Goal: Task Accomplishment & Management: Manage account settings

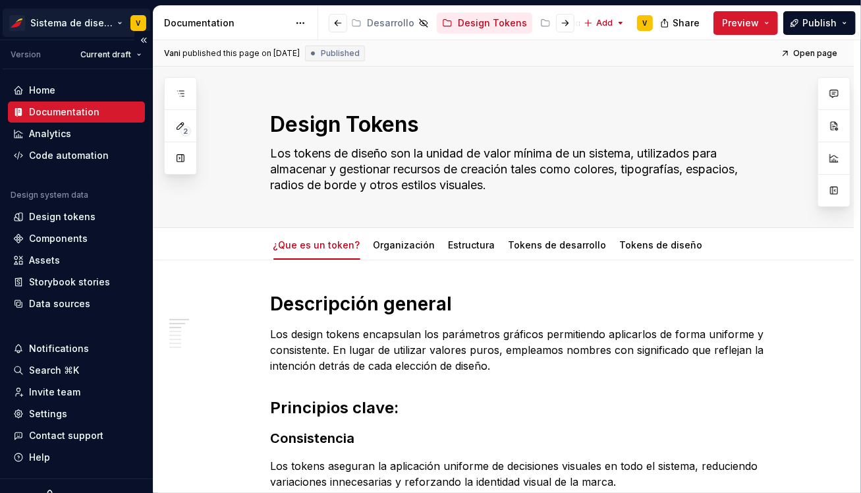
click at [49, 18] on html "Sistema de diseño Iberia V Version Current draft Home Documentation Analytics C…" at bounding box center [430, 246] width 861 height 493
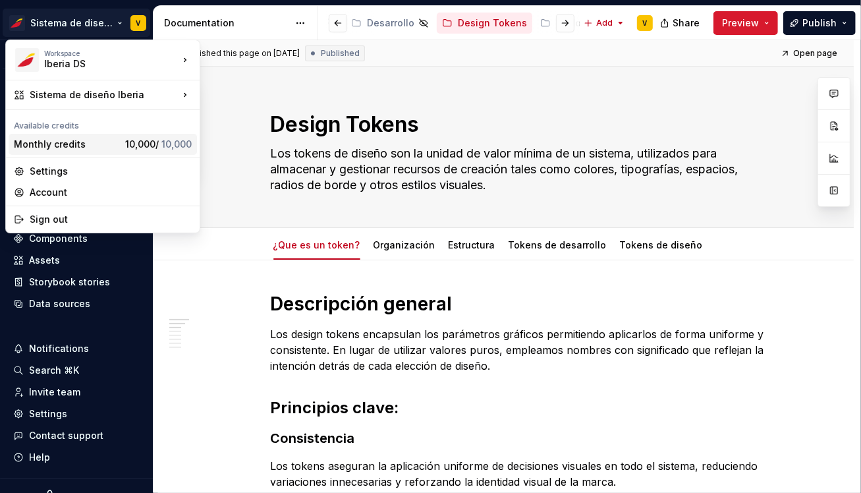
click at [53, 143] on div "Monthly credits" at bounding box center [67, 144] width 106 height 13
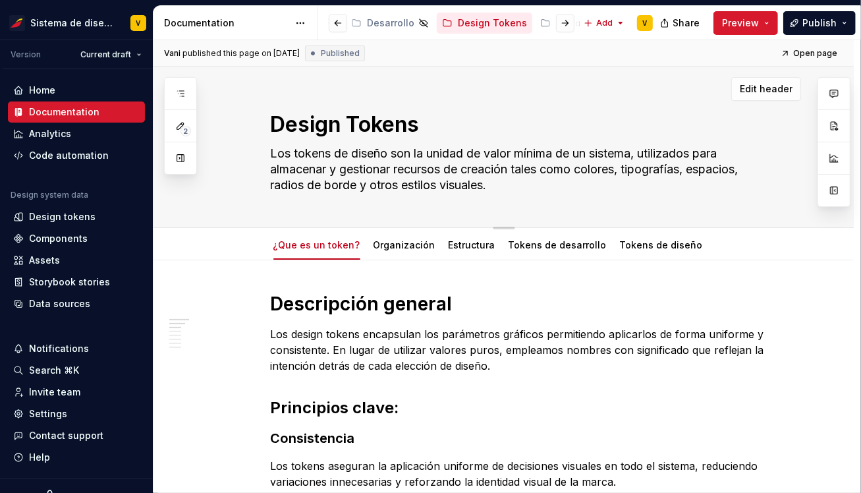
type textarea "*"
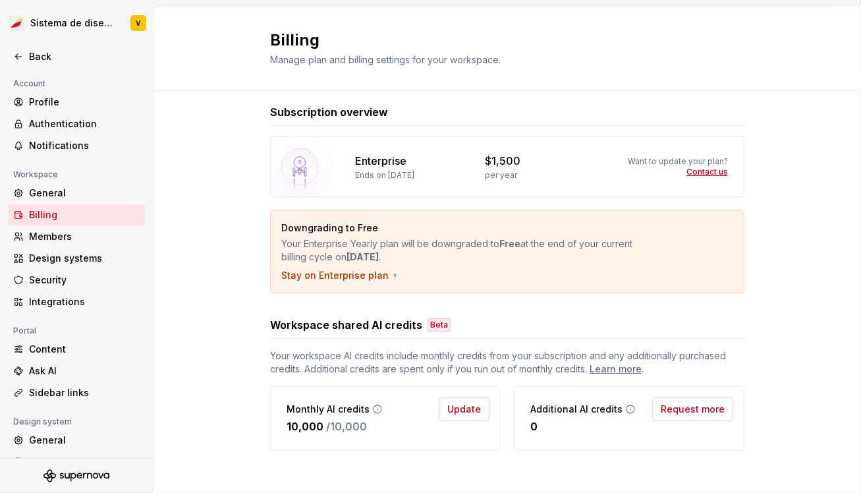
scroll to position [17, 0]
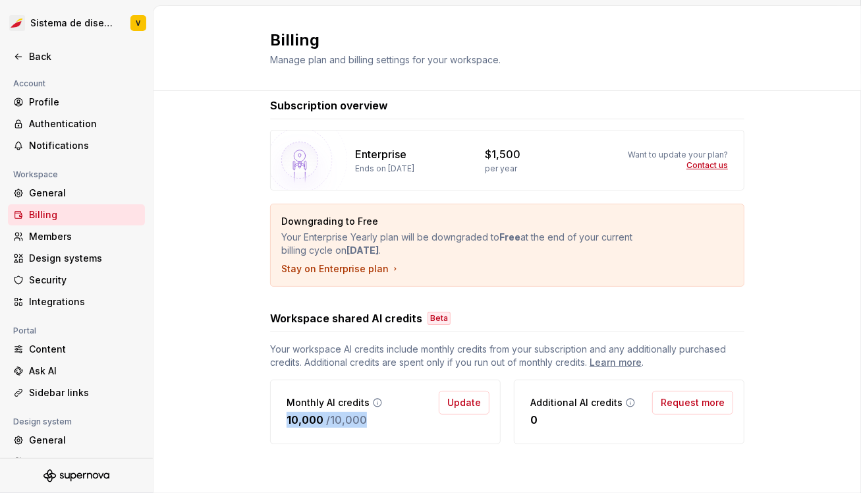
drag, startPoint x: 288, startPoint y: 418, endPoint x: 364, endPoint y: 418, distance: 75.8
click at [364, 418] on div "10,000 / 10,000" at bounding box center [335, 420] width 96 height 16
click at [236, 379] on div "Subscription overview Enterprise Ends on [DATE] $1,500 per year Want to update …" at bounding box center [508, 284] width 708 height 420
click at [469, 405] on span "Update" at bounding box center [464, 402] width 34 height 13
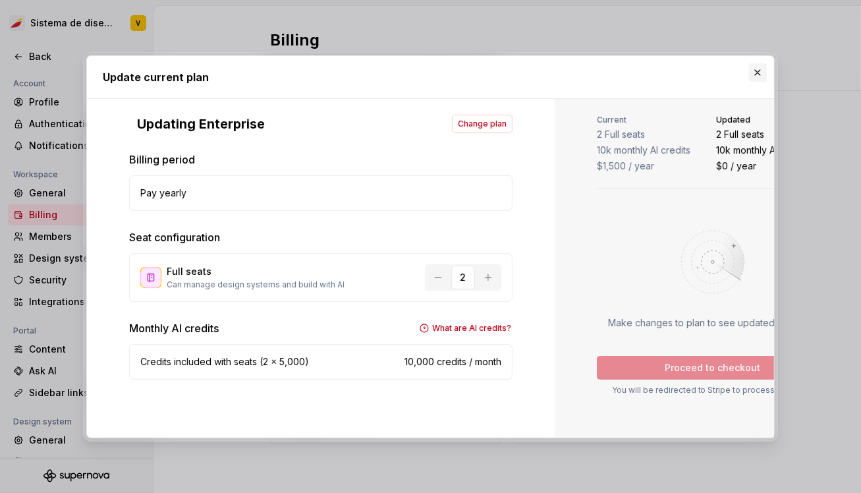
click at [756, 72] on button "button" at bounding box center [757, 72] width 18 height 18
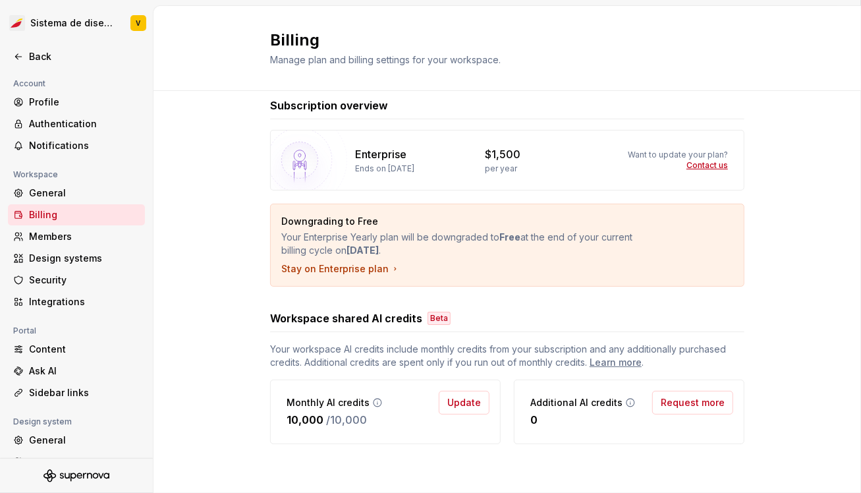
click at [207, 245] on div "Subscription overview Enterprise Ends on [DATE] $1,500 per year Want to update …" at bounding box center [508, 284] width 708 height 420
click at [14, 53] on icon at bounding box center [18, 56] width 11 height 11
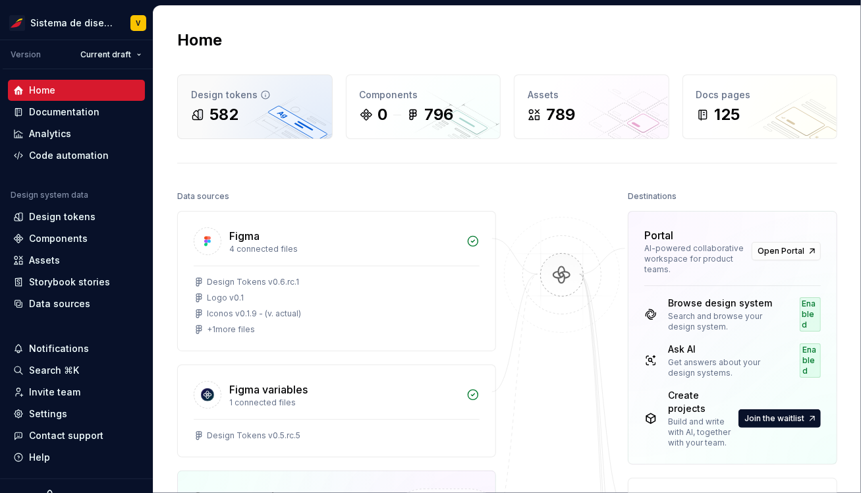
click at [218, 115] on div "582" at bounding box center [224, 114] width 29 height 21
